Goal: Task Accomplishment & Management: Complete application form

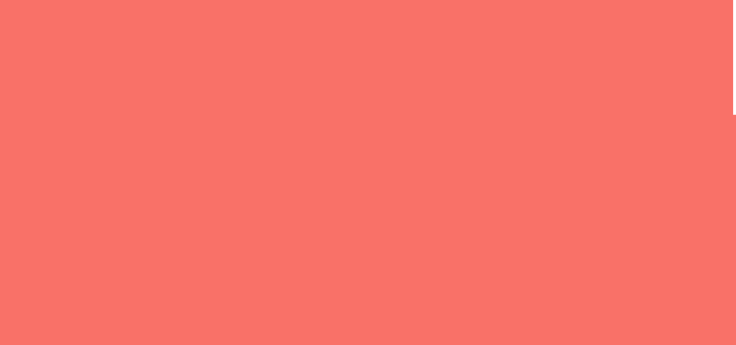
select select "General enquiry"
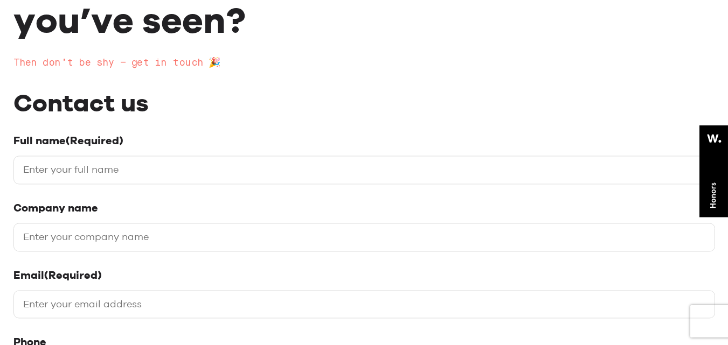
scroll to position [162, 0]
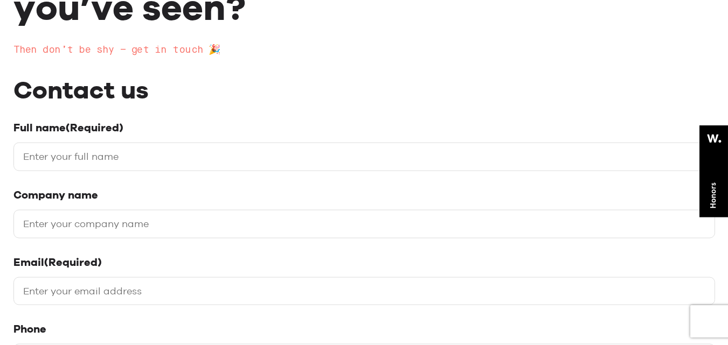
click at [121, 198] on label "Company name" at bounding box center [363, 195] width 701 height 13
click at [121, 210] on input "Company name" at bounding box center [363, 224] width 701 height 29
click at [124, 166] on input "Full name (Required)" at bounding box center [363, 156] width 701 height 29
type input "[PERSON_NAME]"
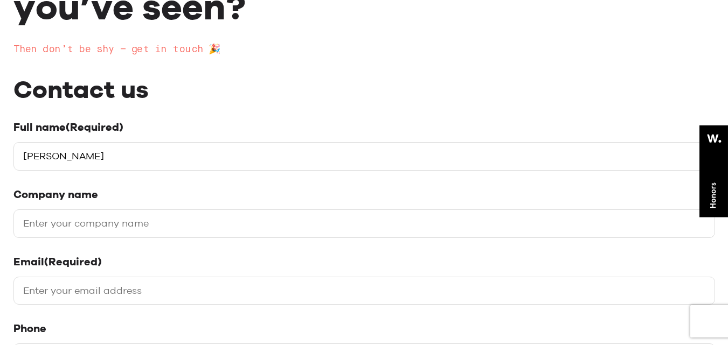
type input "Backlinks House"
type input "[EMAIL_ADDRESS][DOMAIN_NAME]"
type input "07908525886"
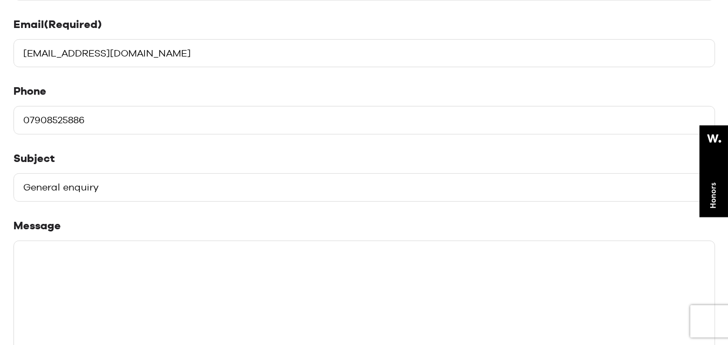
scroll to position [431, 0]
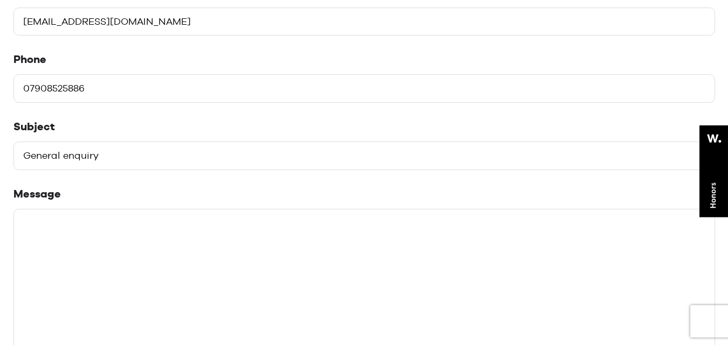
click at [216, 157] on select "Please select a subject General enquiry Start a project Support" at bounding box center [363, 156] width 701 height 29
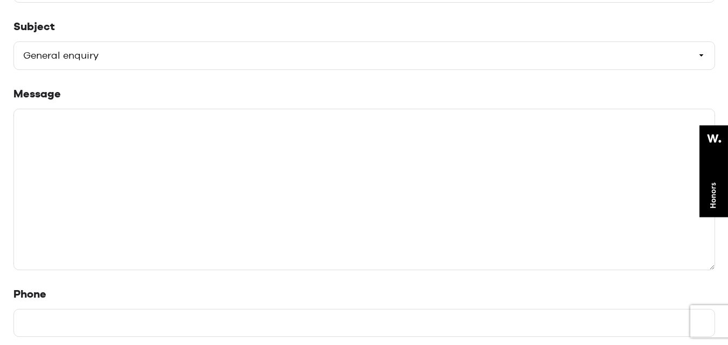
scroll to position [539, 0]
click at [217, 178] on textarea "Message" at bounding box center [363, 190] width 701 height 162
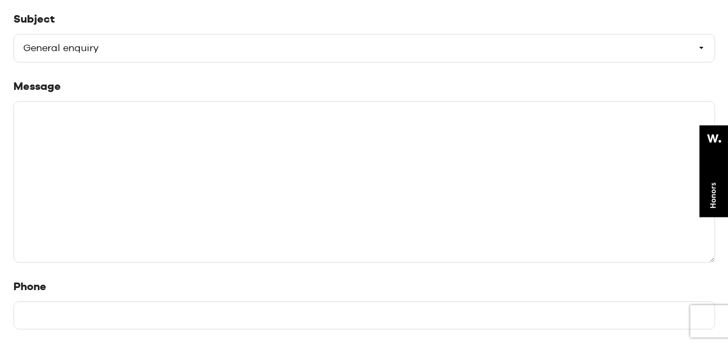
paste textarea "Increased traffic to your website."
type textarea "Increased traffic to your website."
drag, startPoint x: 259, startPoint y: 162, endPoint x: 24, endPoint y: 140, distance: 235.9
click at [24, 140] on textarea "Increased traffic to your website." at bounding box center [363, 182] width 701 height 162
click at [175, 194] on textarea "Message" at bounding box center [363, 182] width 701 height 162
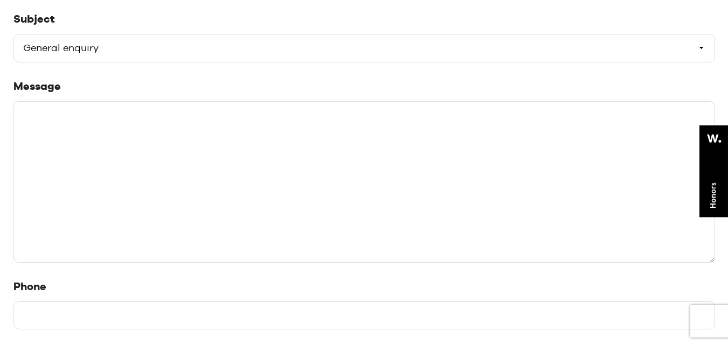
paste textarea "Hi, I'm a Guest Blogger and Link Builder. Guest posting is an effective content…"
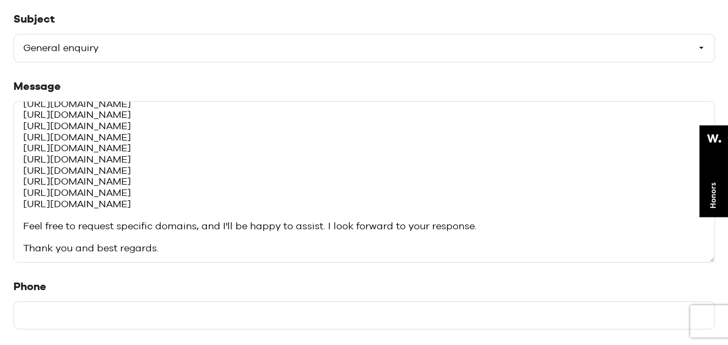
scroll to position [101, 0]
type textarea "Hi, I'm a Guest Blogger and Link Builder. Guest posting is an effective content…"
click at [164, 315] on input "Phone" at bounding box center [363, 316] width 701 height 29
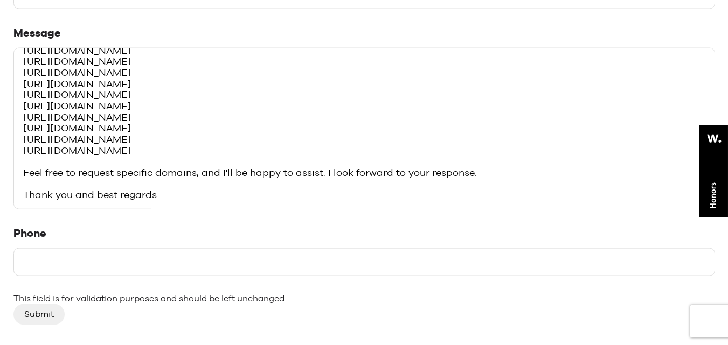
scroll to position [646, 0]
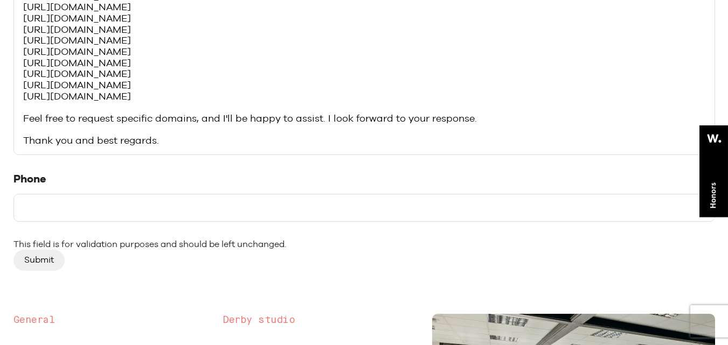
drag, startPoint x: 96, startPoint y: 222, endPoint x: 95, endPoint y: 206, distance: 16.2
click at [96, 222] on input "Phone" at bounding box center [363, 208] width 701 height 29
paste input "7908525886"
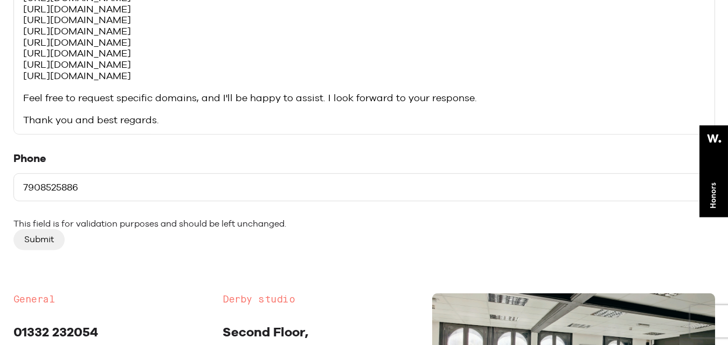
scroll to position [808, 0]
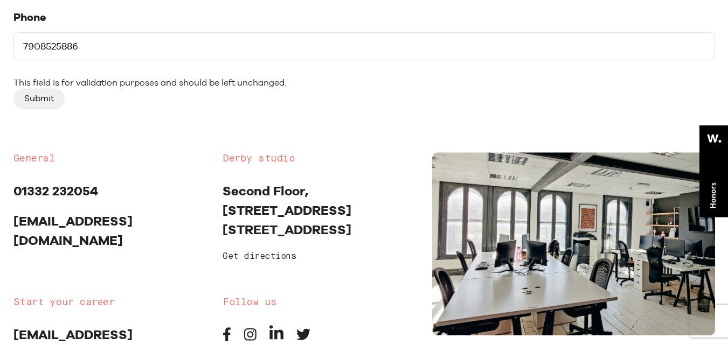
type input "7908525886"
click at [31, 103] on input "Submit" at bounding box center [38, 98] width 51 height 20
click at [44, 95] on input "Submit" at bounding box center [38, 98] width 51 height 20
